Goal: Navigation & Orientation: Find specific page/section

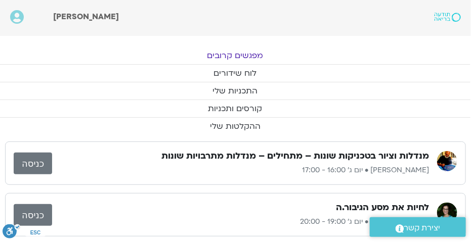
drag, startPoint x: 298, startPoint y: 192, endPoint x: 281, endPoint y: 169, distance: 28.2
click at [293, 185] on div "רפואת המנדלה – מתקדמים רונית הולנדר • יום ג׳ 12:15 - 14:00 כניסה מנדלות וציור ב…" at bounding box center [235, 189] width 461 height 198
click at [263, 72] on link "לוח שידורים" at bounding box center [234, 73] width 471 height 17
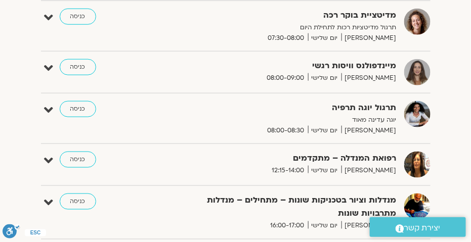
scroll to position [261, 0]
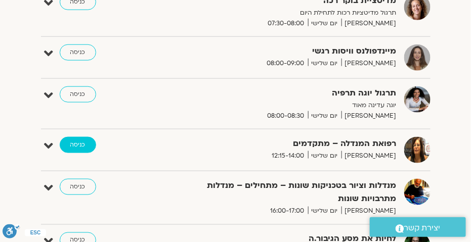
click at [77, 142] on link "כניסה" at bounding box center [78, 145] width 36 height 16
